Goal: Transaction & Acquisition: Purchase product/service

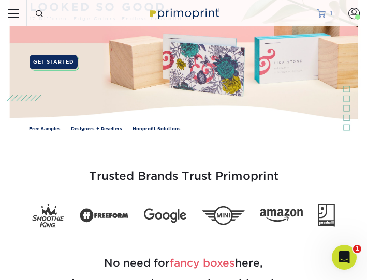
click at [328, 19] on link "MY CART 1" at bounding box center [324, 13] width 15 height 26
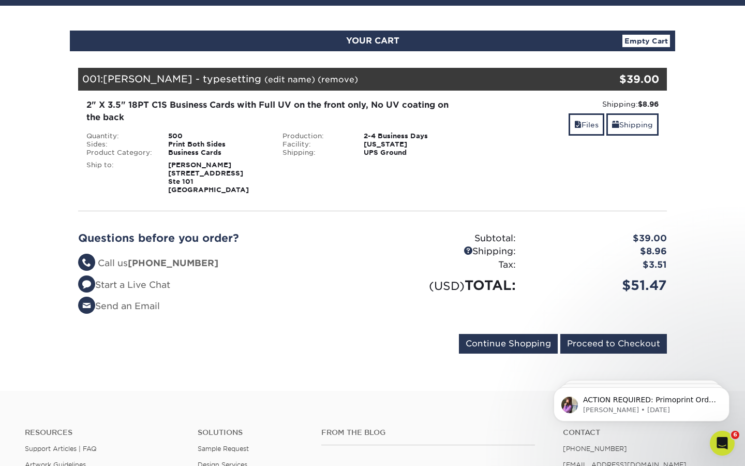
scroll to position [92, 0]
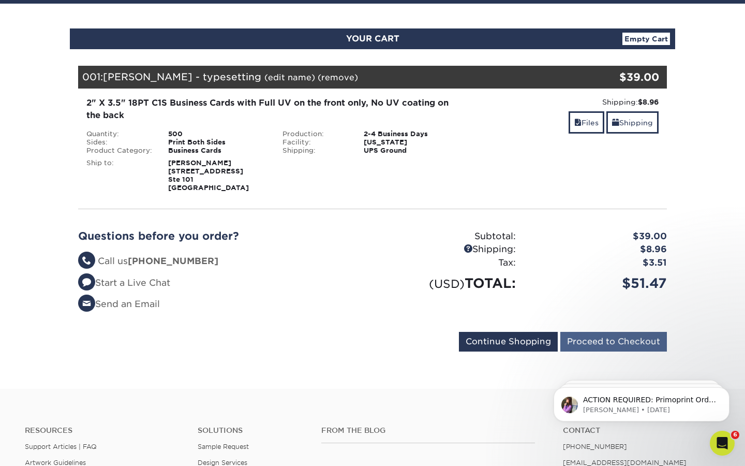
click at [366, 280] on input "Proceed to Checkout" at bounding box center [613, 342] width 107 height 20
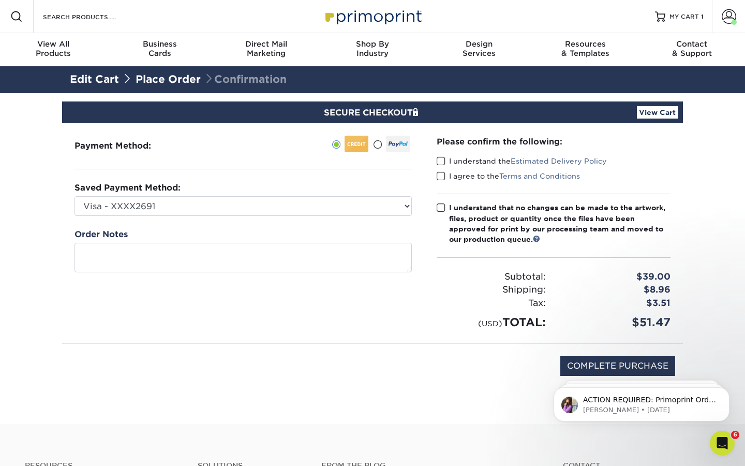
click at [441, 160] on span at bounding box center [441, 161] width 9 height 10
click at [0, 0] on input "I understand the Estimated Delivery Policy" at bounding box center [0, 0] width 0 height 0
click at [443, 172] on span at bounding box center [441, 176] width 9 height 10
click at [0, 0] on input "I agree to the Terms and Conditions" at bounding box center [0, 0] width 0 height 0
click at [442, 206] on span at bounding box center [441, 208] width 9 height 10
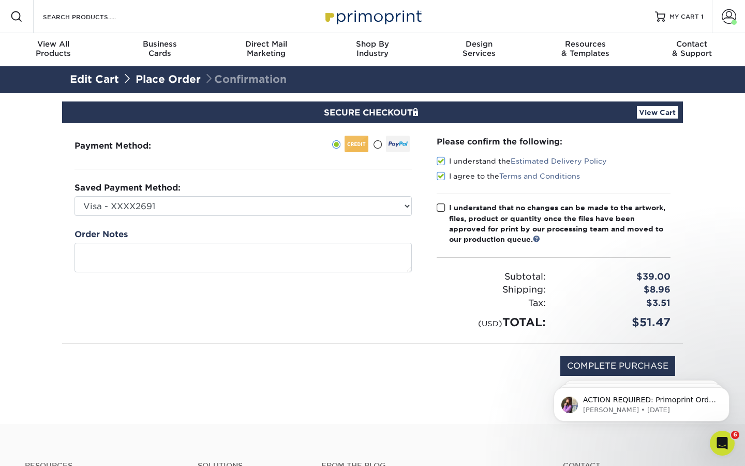
click at [0, 0] on input "I understand that no changes can be made to the artwork, files, product or quan…" at bounding box center [0, 0] width 0 height 0
click at [639, 365] on html "ACTION REQUIRED: Primoprint Order 2595-94539-46486 Thank you for placing your p…" at bounding box center [641, 401] width 207 height 72
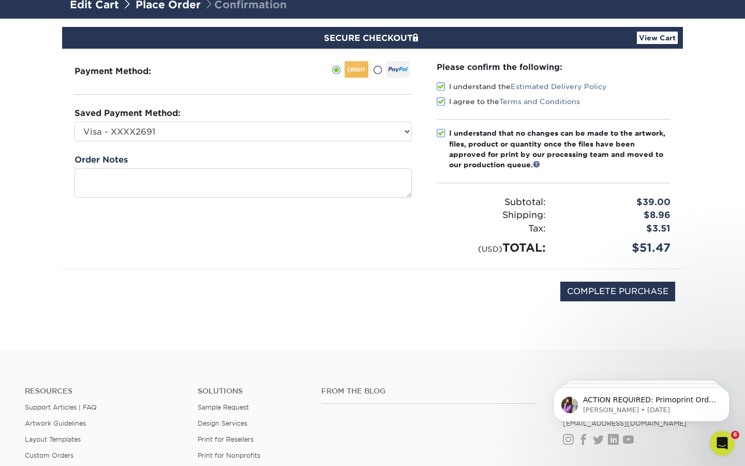
scroll to position [77, 0]
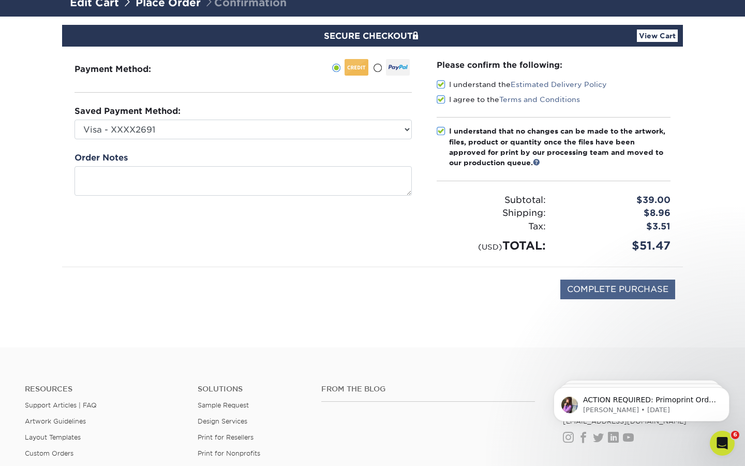
click at [606, 286] on input "COMPLETE PURCHASE" at bounding box center [617, 289] width 115 height 20
type input "PROCESSING, PLEASE WAIT..."
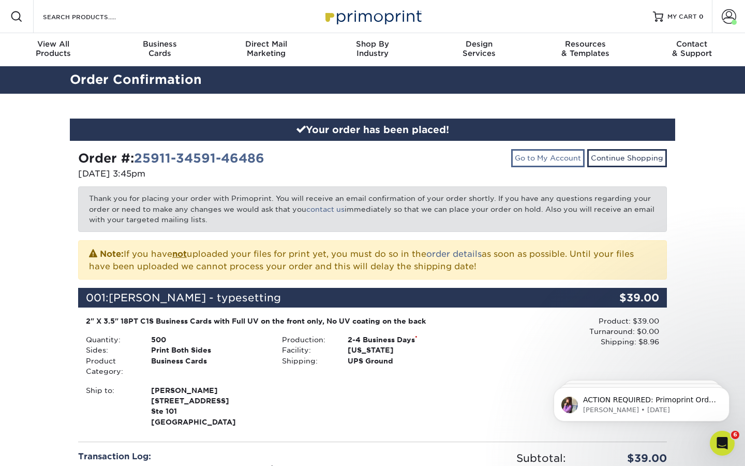
click at [559, 158] on link "Go to My Account" at bounding box center [547, 158] width 73 height 18
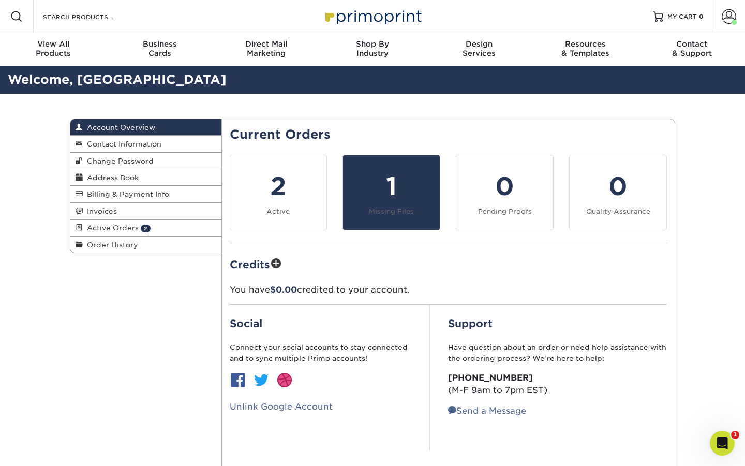
click at [387, 215] on link "1 Missing Files" at bounding box center [392, 193] width 98 height 76
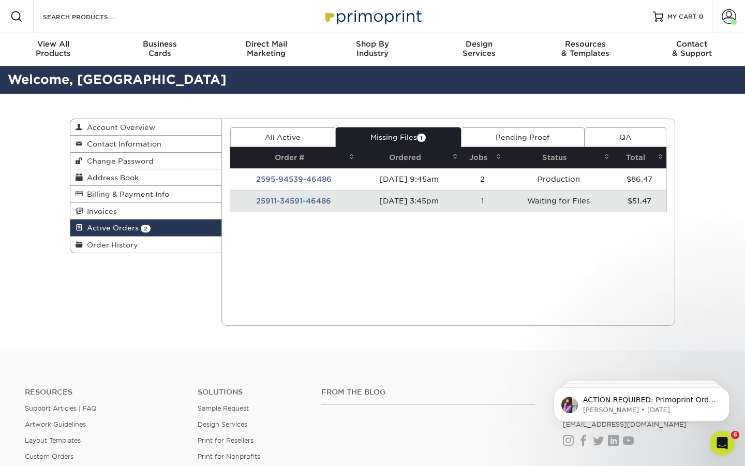
click at [323, 203] on td "25911-34591-46486" at bounding box center [293, 201] width 127 height 22
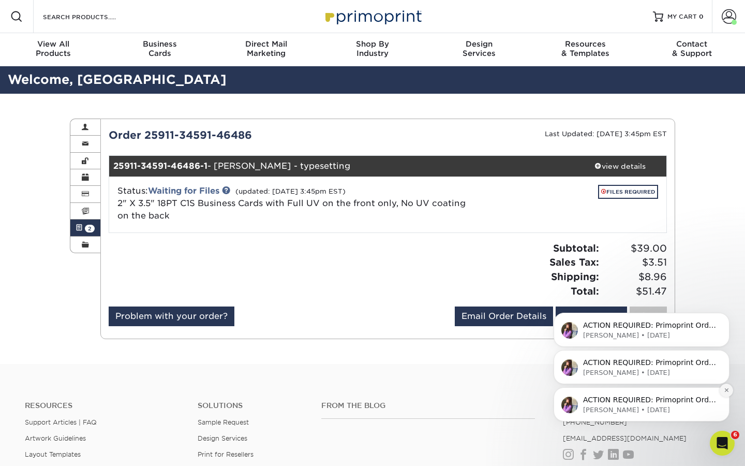
click at [723, 393] on button "Dismiss notification" at bounding box center [726, 389] width 13 height 13
click at [723, 393] on button "Dismiss notification" at bounding box center [726, 390] width 11 height 11
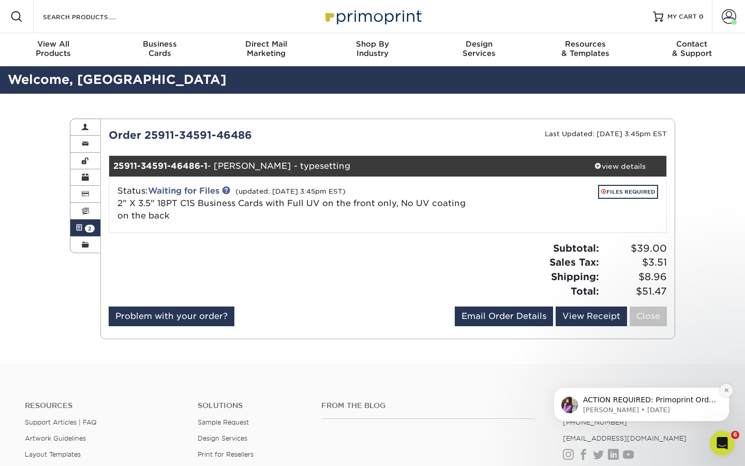
click at [723, 392] on button "Dismiss notification" at bounding box center [726, 389] width 13 height 13
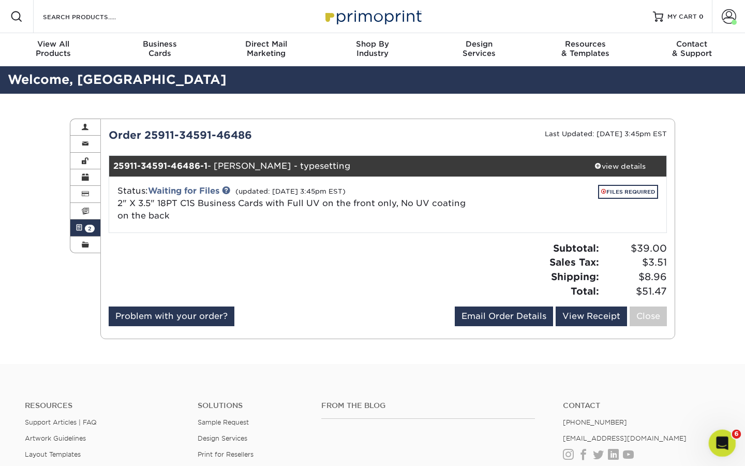
click at [724, 442] on icon "Open Intercom Messenger" at bounding box center [721, 441] width 17 height 17
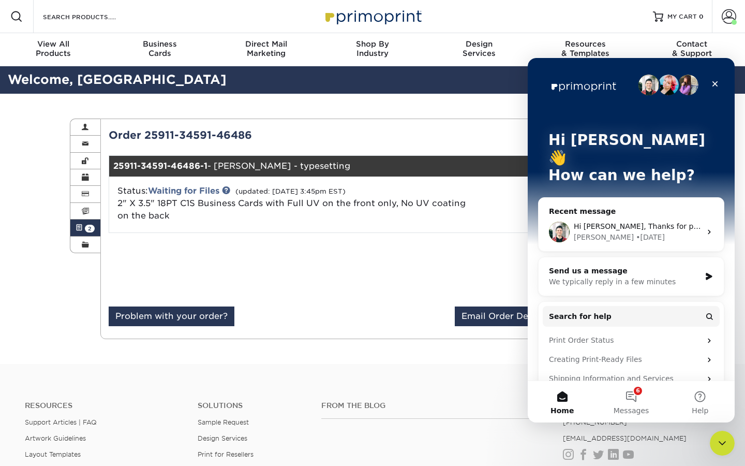
click at [717, 85] on icon "Close" at bounding box center [715, 84] width 8 height 8
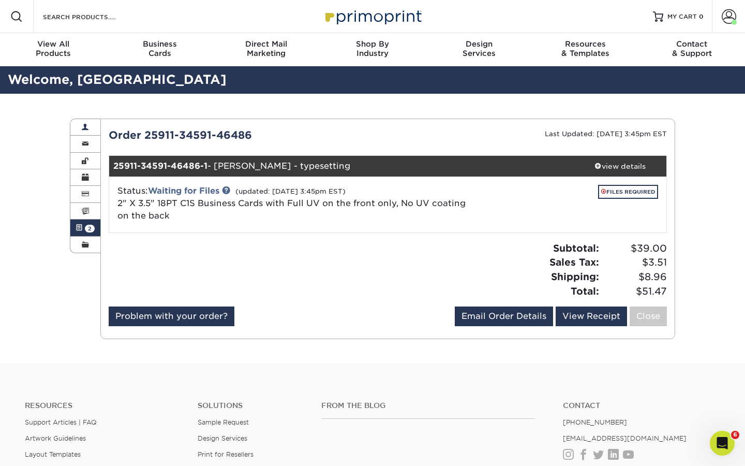
click at [85, 128] on span at bounding box center [85, 127] width 7 height 8
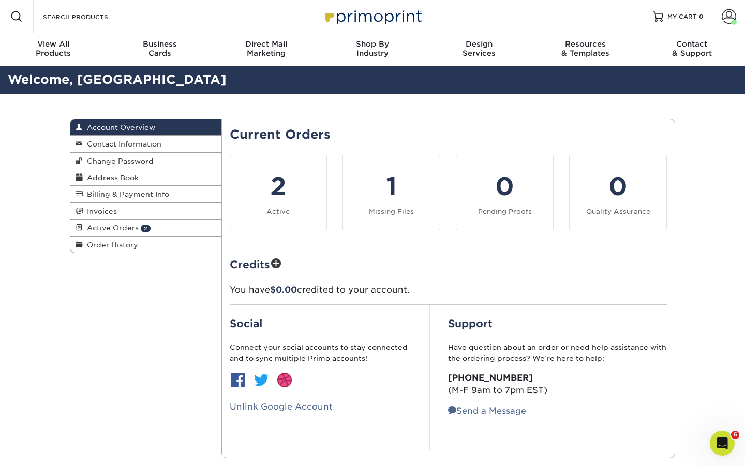
click at [124, 290] on div "Account Overview Account Overview Contact Information Change Password Address B…" at bounding box center [372, 288] width 621 height 389
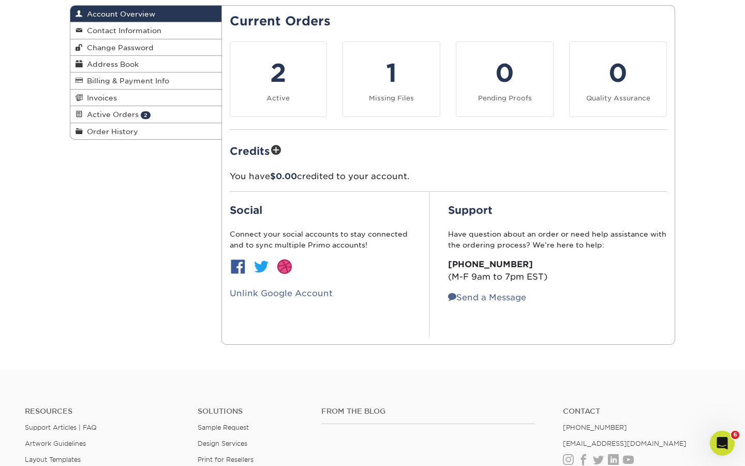
scroll to position [133, 0]
